Goal: Find contact information: Find contact information

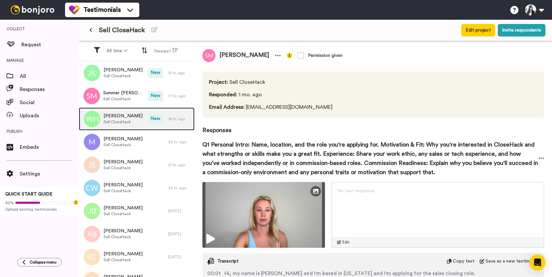
click at [118, 115] on span "[PERSON_NAME]" at bounding box center [123, 116] width 39 height 7
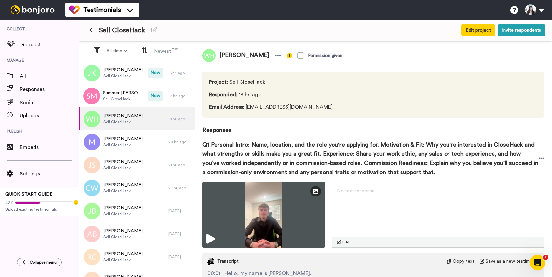
click at [232, 54] on span "[PERSON_NAME]" at bounding box center [245, 55] width 58 height 13
copy div "[PERSON_NAME]"
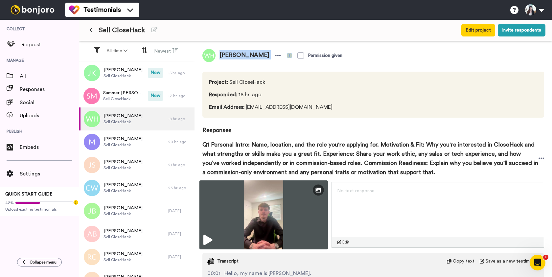
click at [262, 220] on img at bounding box center [264, 215] width 129 height 69
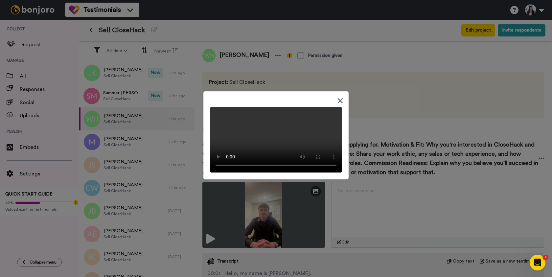
click at [340, 97] on icon at bounding box center [340, 101] width 6 height 8
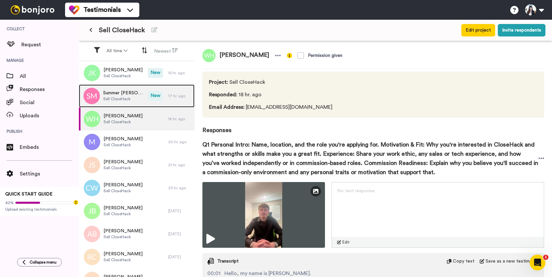
click at [132, 94] on span "Summer [PERSON_NAME]" at bounding box center [123, 93] width 41 height 7
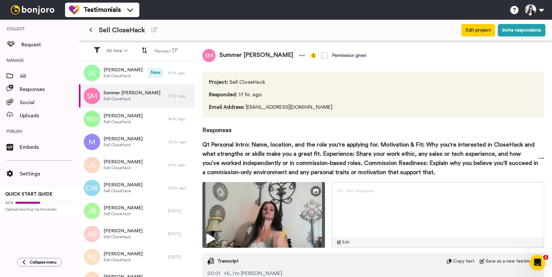
click at [235, 56] on span "Summer [PERSON_NAME]" at bounding box center [257, 55] width 82 height 13
copy div "Summer [PERSON_NAME]"
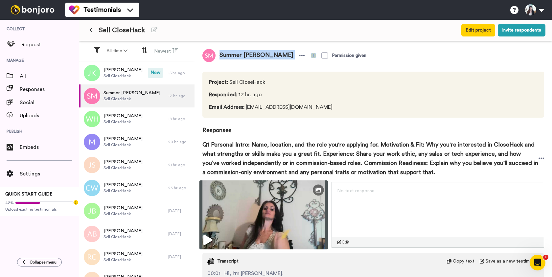
click at [256, 200] on img at bounding box center [264, 215] width 129 height 69
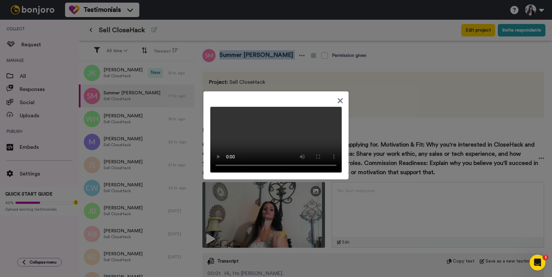
click at [268, 147] on video at bounding box center [276, 140] width 132 height 66
click at [342, 97] on icon at bounding box center [340, 101] width 6 height 8
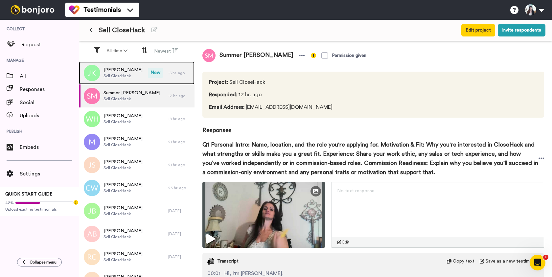
click at [123, 76] on span "Sell CloseHack" at bounding box center [123, 75] width 39 height 5
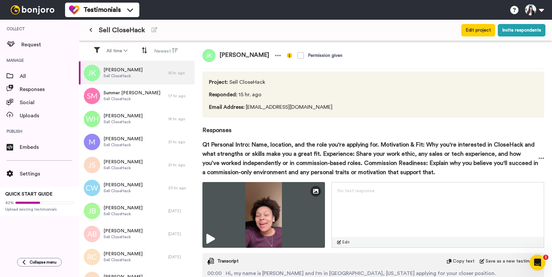
click at [245, 54] on span "[PERSON_NAME]" at bounding box center [245, 55] width 58 height 13
copy div "[PERSON_NAME]"
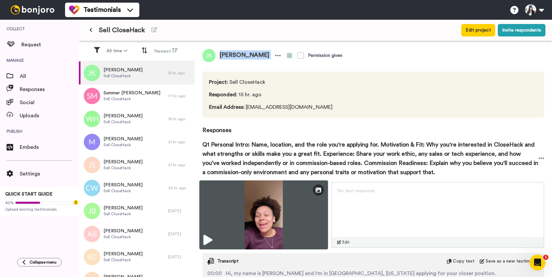
click at [271, 207] on img at bounding box center [264, 215] width 129 height 69
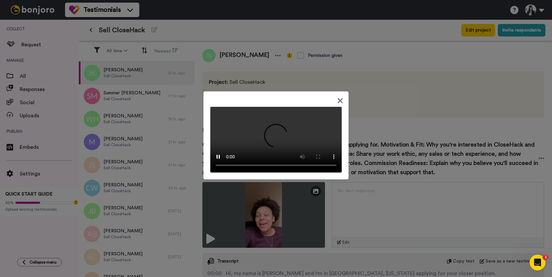
click at [339, 98] on icon at bounding box center [340, 100] width 5 height 5
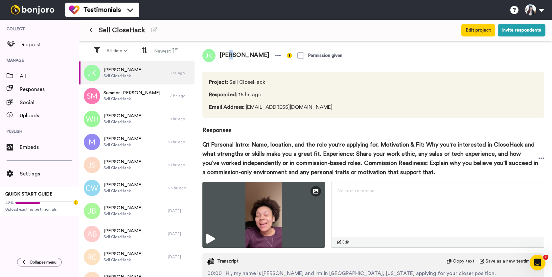
click at [230, 55] on span "[PERSON_NAME]" at bounding box center [245, 55] width 58 height 13
copy div "[PERSON_NAME]"
click at [256, 107] on span "Email Address : [EMAIL_ADDRESS][DOMAIN_NAME]" at bounding box center [271, 107] width 124 height 8
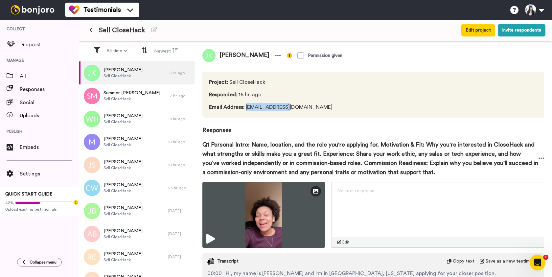
click at [256, 107] on span "Email Address : [EMAIL_ADDRESS][DOMAIN_NAME]" at bounding box center [271, 107] width 124 height 8
drag, startPoint x: 245, startPoint y: 108, endPoint x: 321, endPoint y: 106, distance: 76.0
click at [321, 106] on div "Project : Sell CloseHack Responded : 15 hr. ago Email Address : [EMAIL_ADDRESS]…" at bounding box center [374, 95] width 342 height 46
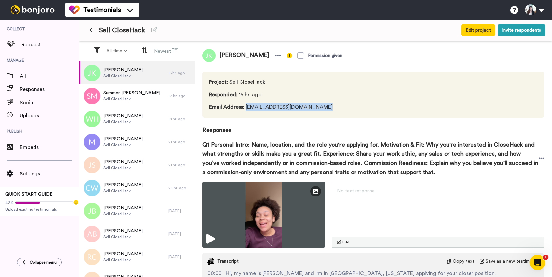
copy span "[EMAIL_ADDRESS][DOMAIN_NAME]"
